Goal: Task Accomplishment & Management: Manage account settings

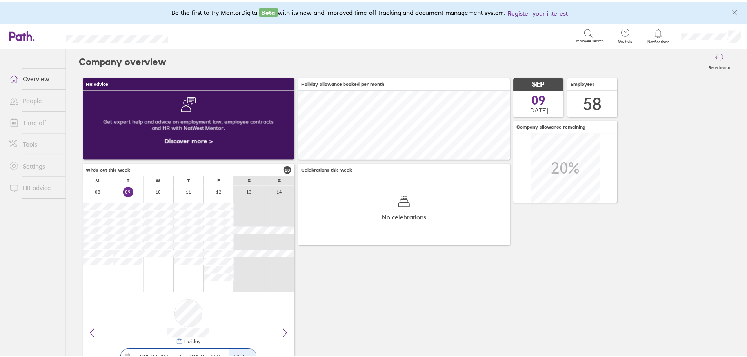
scroll to position [70, 213]
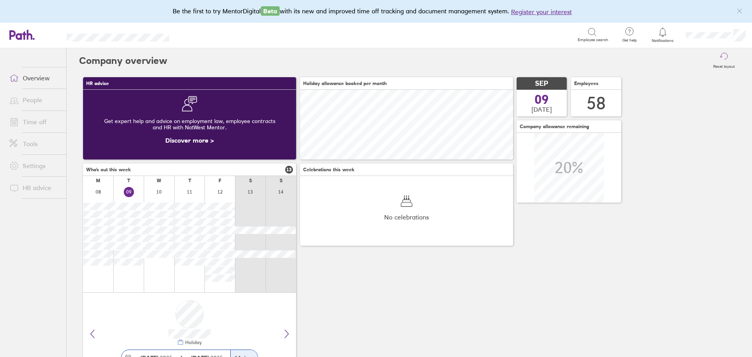
click at [28, 123] on link "Time off" at bounding box center [34, 122] width 63 height 16
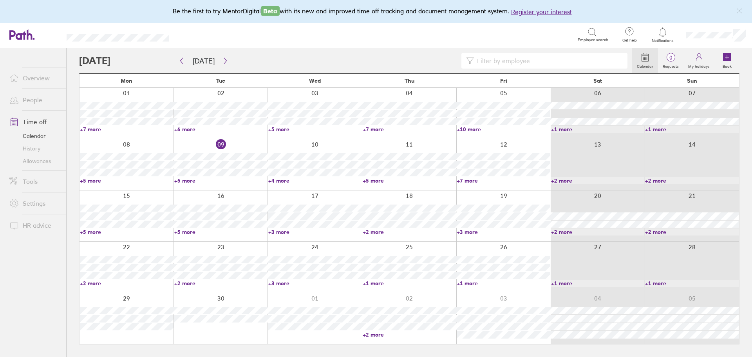
click at [91, 179] on link "+5 more" at bounding box center [127, 180] width 94 height 7
click at [96, 232] on link "+5 more" at bounding box center [127, 231] width 94 height 7
drag, startPoint x: 180, startPoint y: 232, endPoint x: 184, endPoint y: 231, distance: 4.1
click at [180, 232] on link "+5 more" at bounding box center [221, 231] width 94 height 7
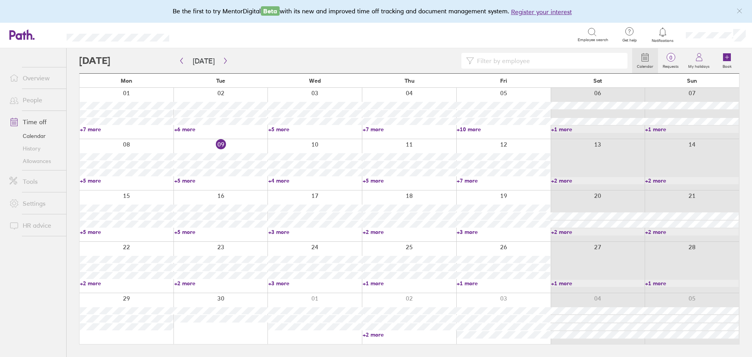
click at [184, 231] on link "+5 more" at bounding box center [221, 231] width 94 height 7
click at [286, 231] on link "+3 more" at bounding box center [315, 231] width 94 height 7
click at [279, 231] on link "+3 more" at bounding box center [315, 231] width 94 height 7
click at [103, 283] on link "+2 more" at bounding box center [127, 283] width 94 height 7
click at [97, 282] on link "+2 more" at bounding box center [127, 283] width 94 height 7
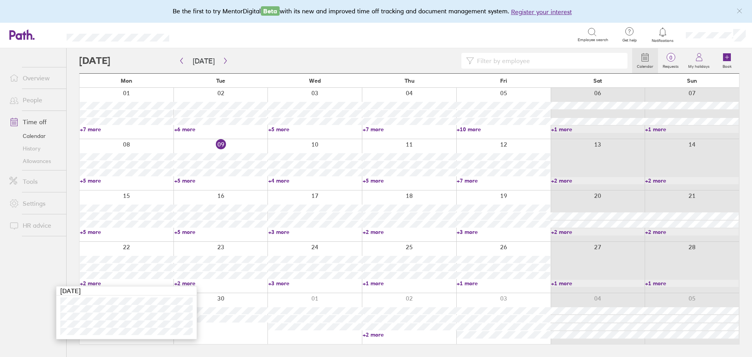
click at [96, 281] on link "+2 more" at bounding box center [127, 283] width 94 height 7
drag, startPoint x: 370, startPoint y: 333, endPoint x: 410, endPoint y: 290, distance: 58.8
click at [370, 333] on link "+2 more" at bounding box center [410, 334] width 94 height 7
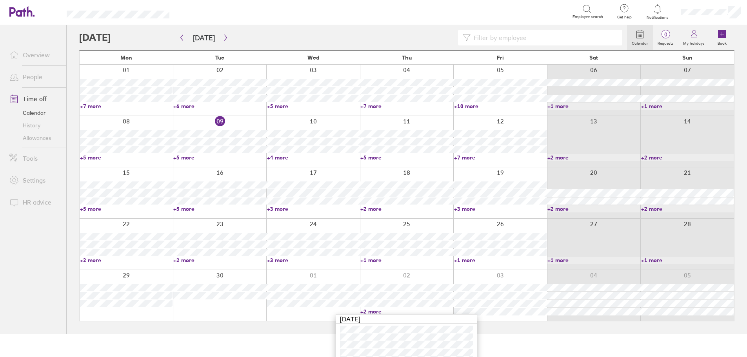
scroll to position [34, 0]
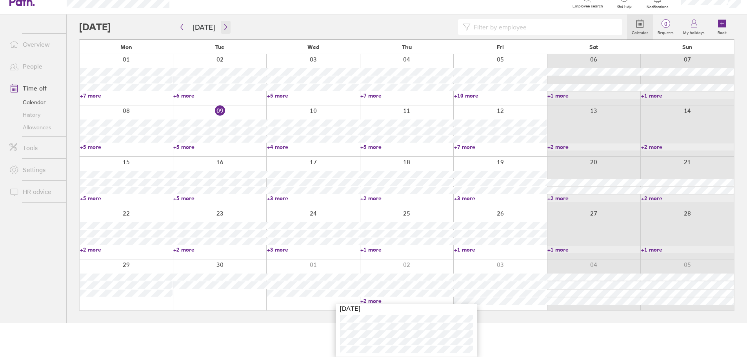
click at [226, 25] on button "button" at bounding box center [226, 27] width 10 height 13
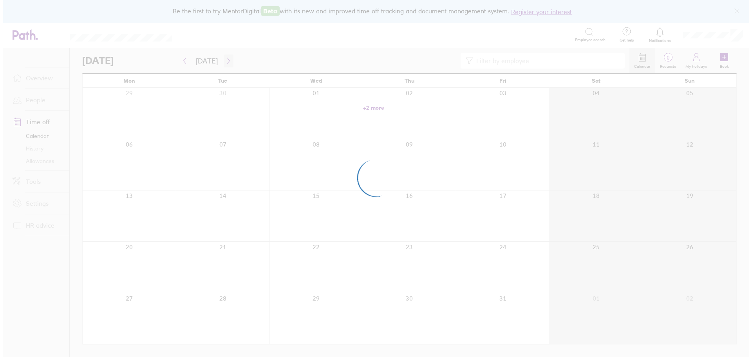
scroll to position [0, 0]
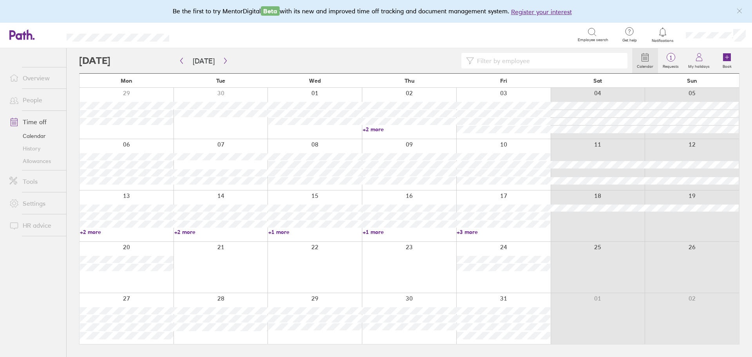
click at [465, 231] on link "+3 more" at bounding box center [504, 231] width 94 height 7
click at [364, 254] on div at bounding box center [409, 267] width 94 height 51
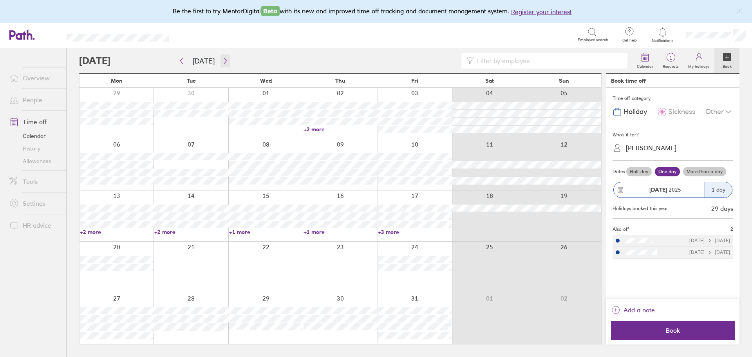
click at [224, 59] on icon "button" at bounding box center [226, 61] width 6 height 6
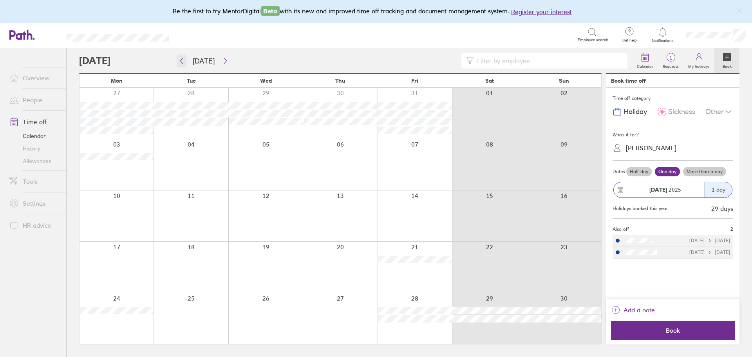
click at [181, 63] on icon "button" at bounding box center [182, 61] width 6 height 6
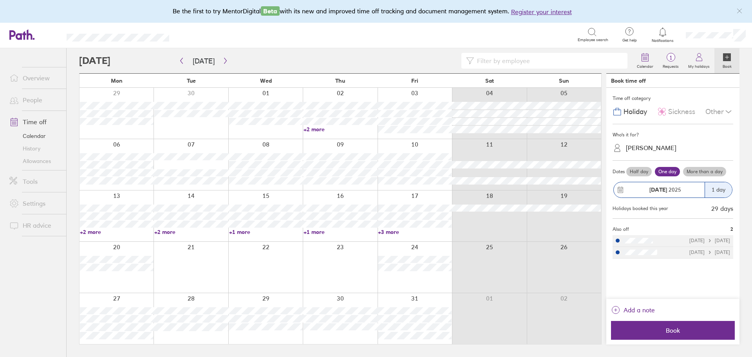
click at [718, 107] on div "Other" at bounding box center [720, 111] width 28 height 15
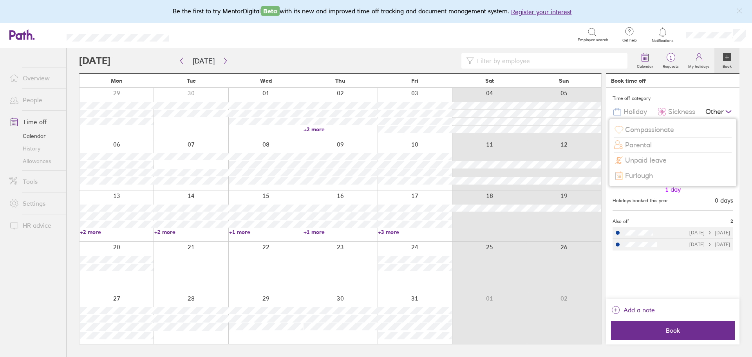
click at [718, 107] on div "Other" at bounding box center [720, 111] width 28 height 15
